Goal: Task Accomplishment & Management: Manage account settings

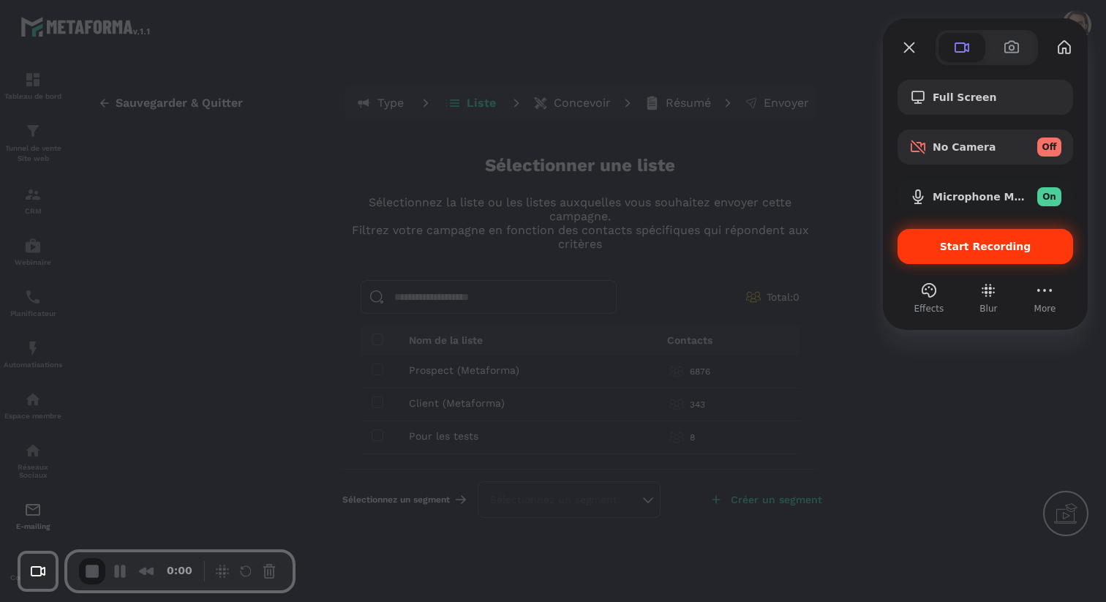
click at [936, 261] on div "Start Recording" at bounding box center [984, 246] width 175 height 35
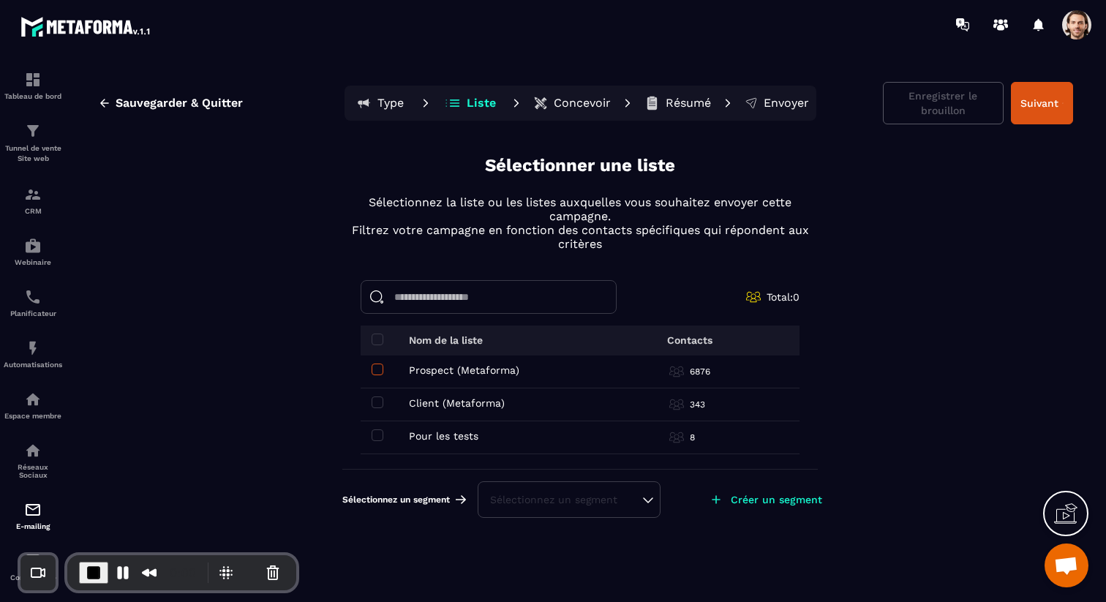
click at [373, 369] on span at bounding box center [377, 369] width 12 height 12
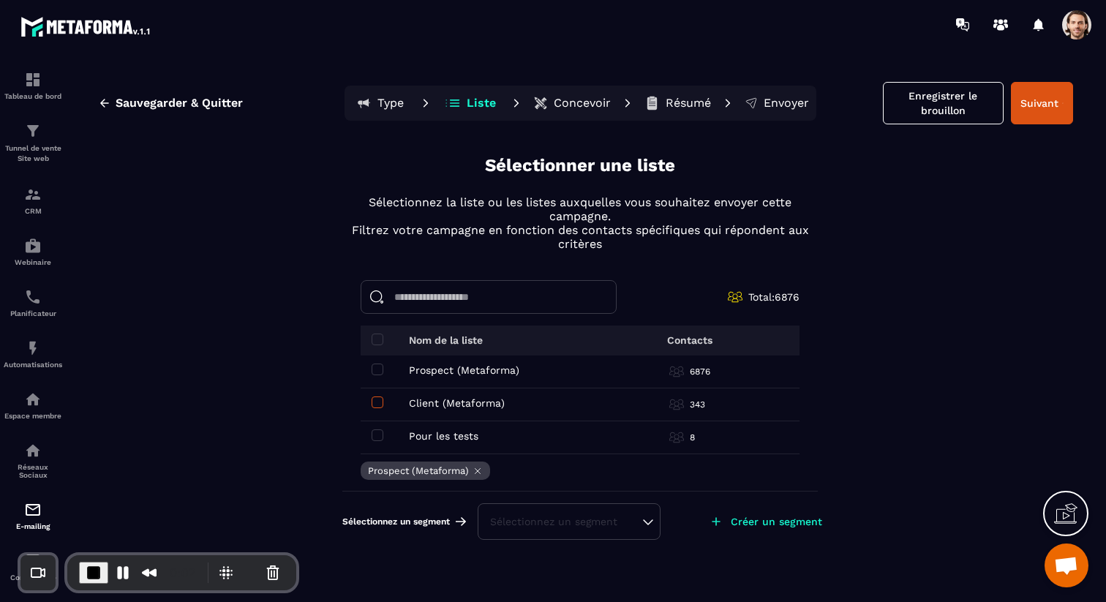
click at [380, 404] on span at bounding box center [377, 402] width 12 height 12
click at [625, 527] on div "Sélectionnez un segment" at bounding box center [569, 521] width 158 height 15
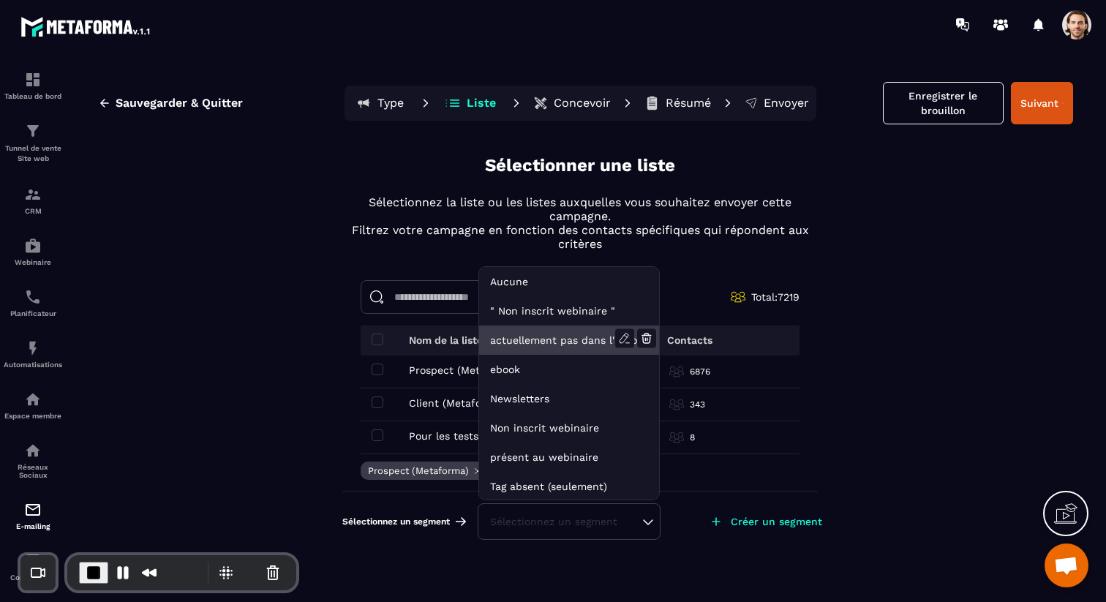
click at [597, 341] on li "actuellement pas dans l'automatisation webinar live" at bounding box center [569, 339] width 180 height 29
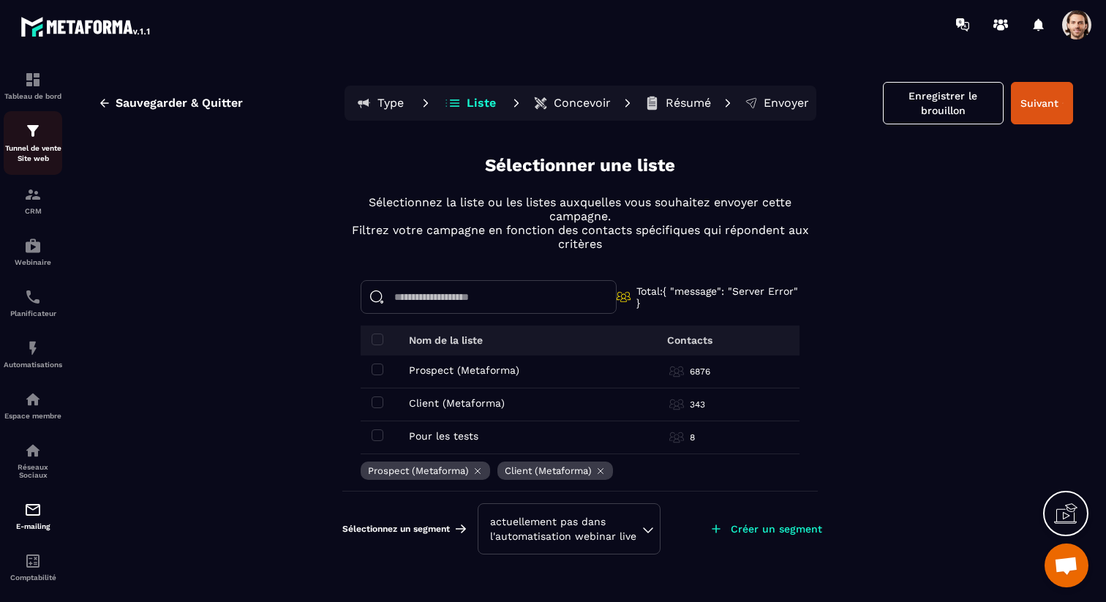
click at [39, 137] on img at bounding box center [33, 131] width 18 height 18
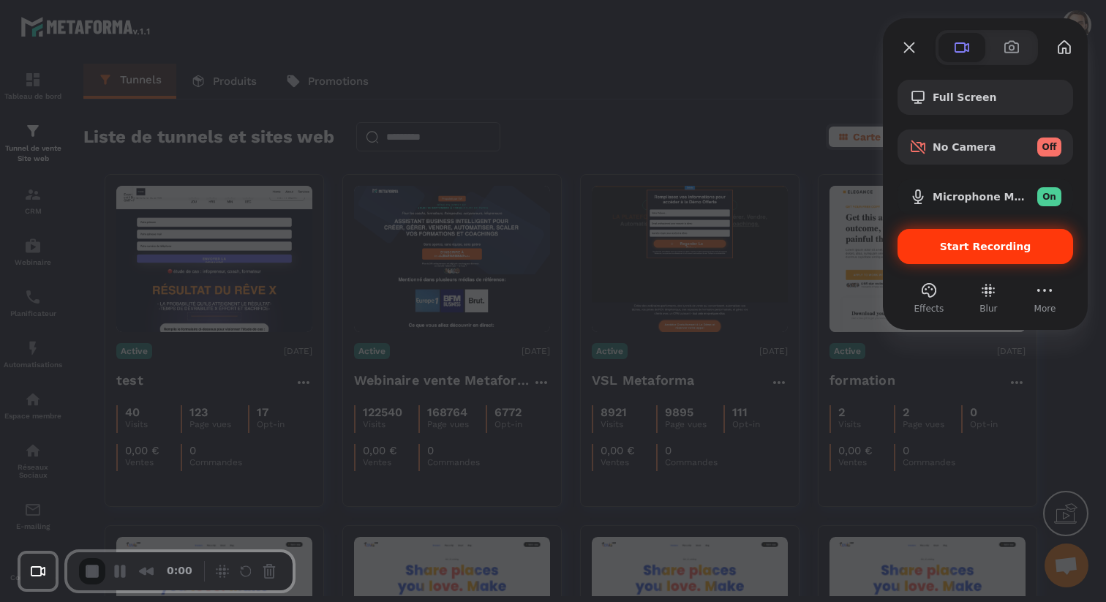
click at [926, 241] on span "Start Recording" at bounding box center [985, 247] width 152 height 12
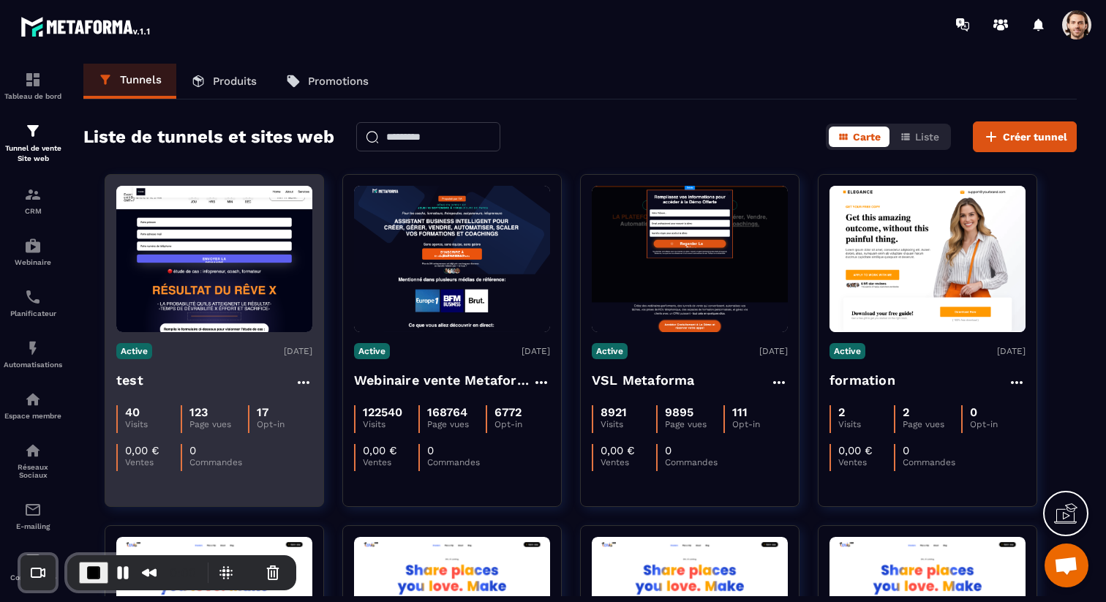
click at [126, 379] on h4 "test" at bounding box center [129, 380] width 27 height 20
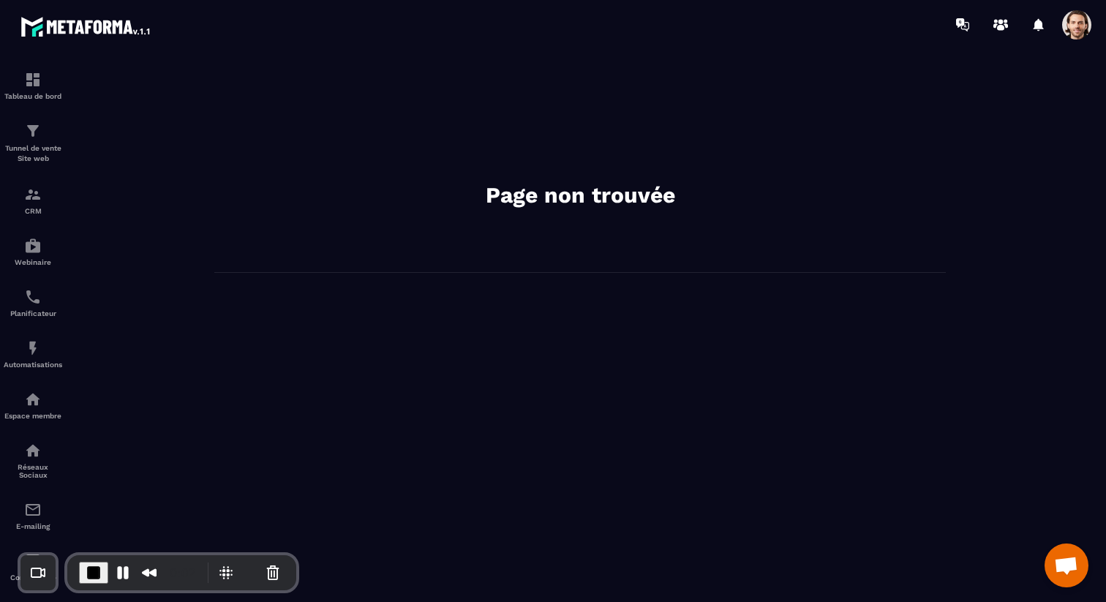
click at [1076, 26] on span at bounding box center [1076, 24] width 29 height 29
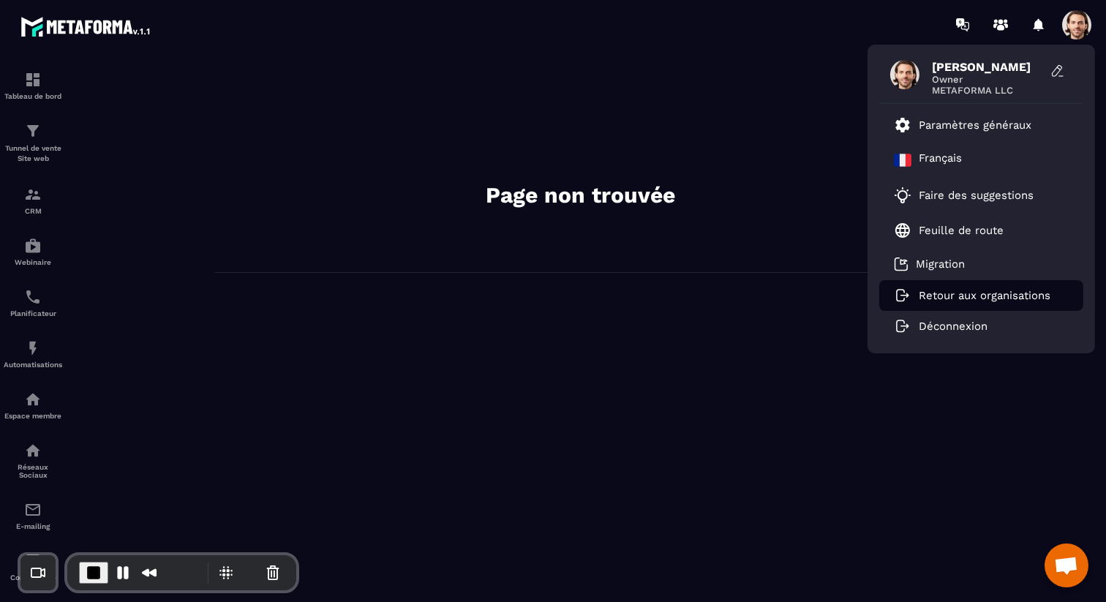
click at [972, 293] on p "Retour aux organisations" at bounding box center [984, 295] width 132 height 13
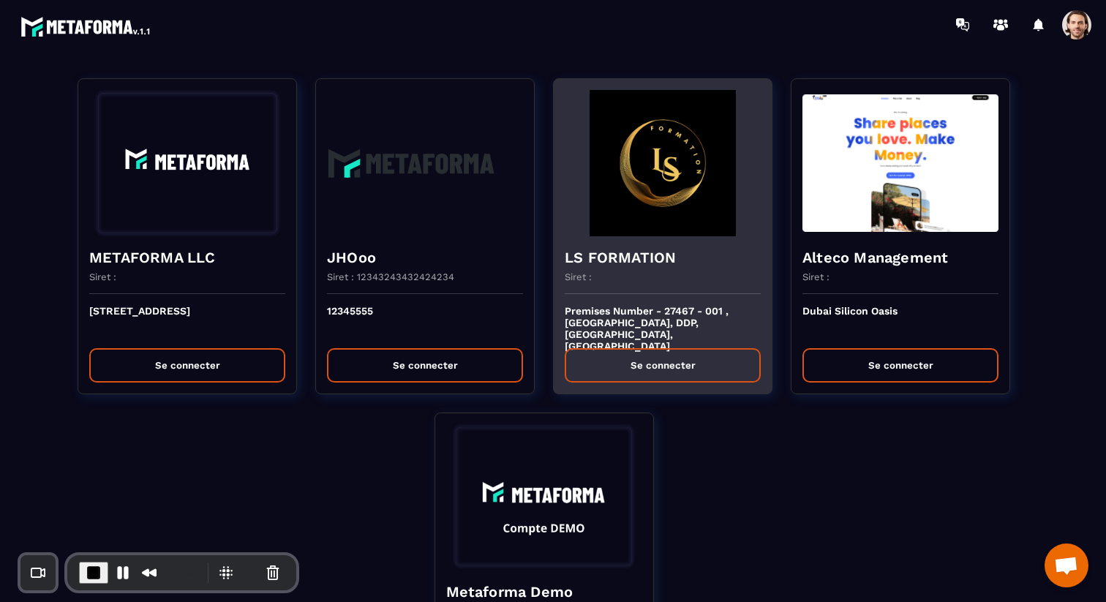
click at [653, 290] on div "Siret :" at bounding box center [662, 282] width 196 height 23
